Goal: Find specific page/section: Find specific page/section

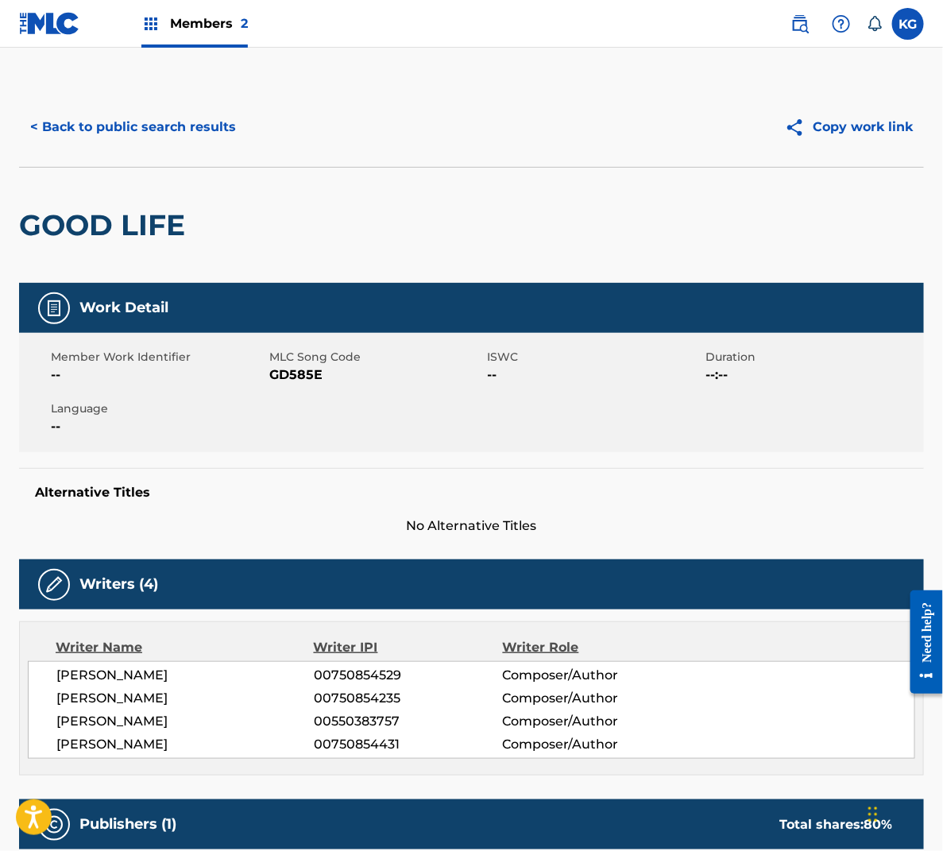
click at [156, 126] on button "< Back to public search results" at bounding box center [133, 127] width 228 height 40
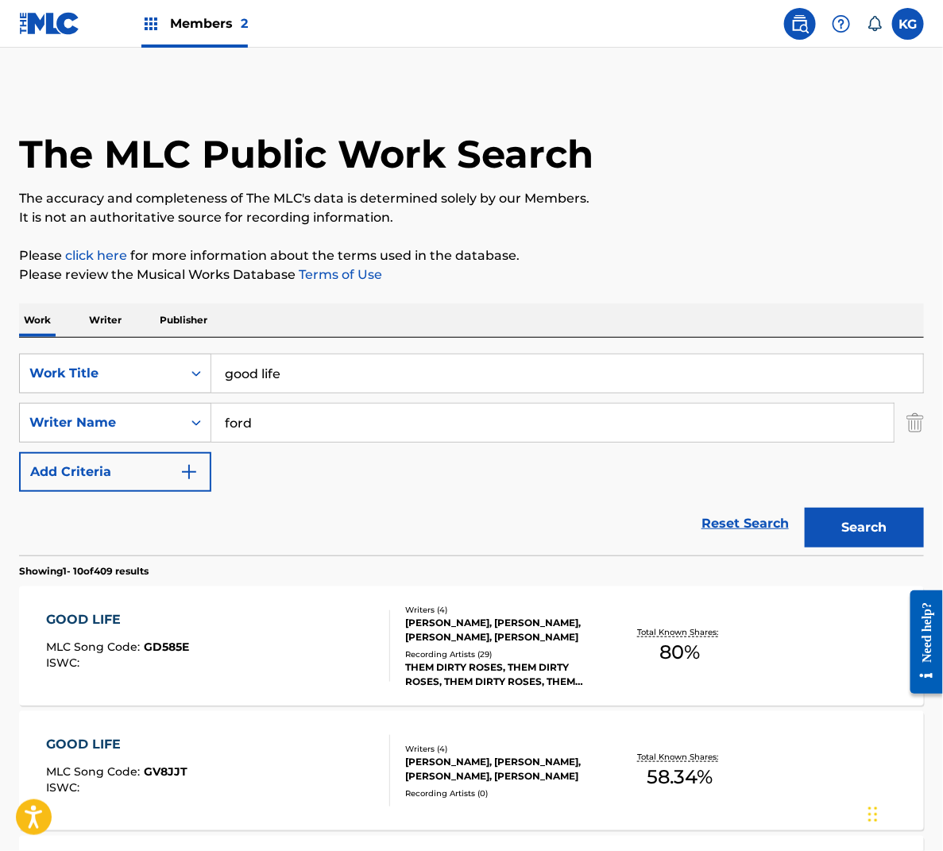
click at [306, 384] on input "good life" at bounding box center [567, 373] width 712 height 38
paste input "Beauty Strik"
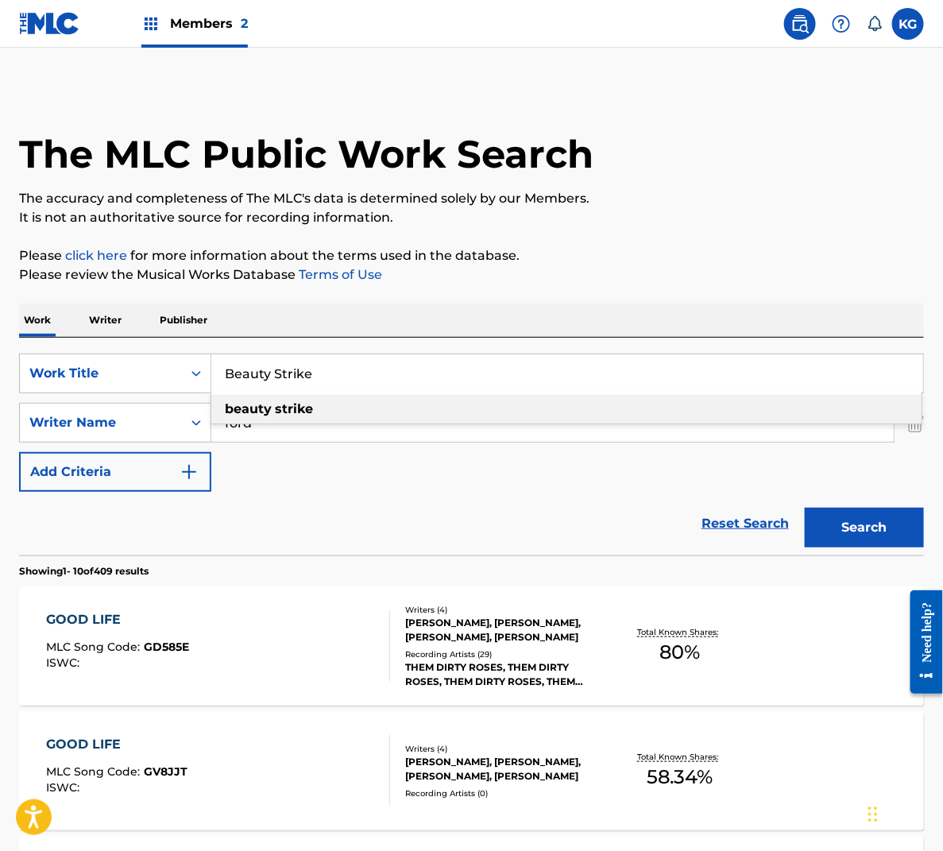
click at [363, 405] on div "beauty strike" at bounding box center [566, 409] width 711 height 29
type input "beauty strike"
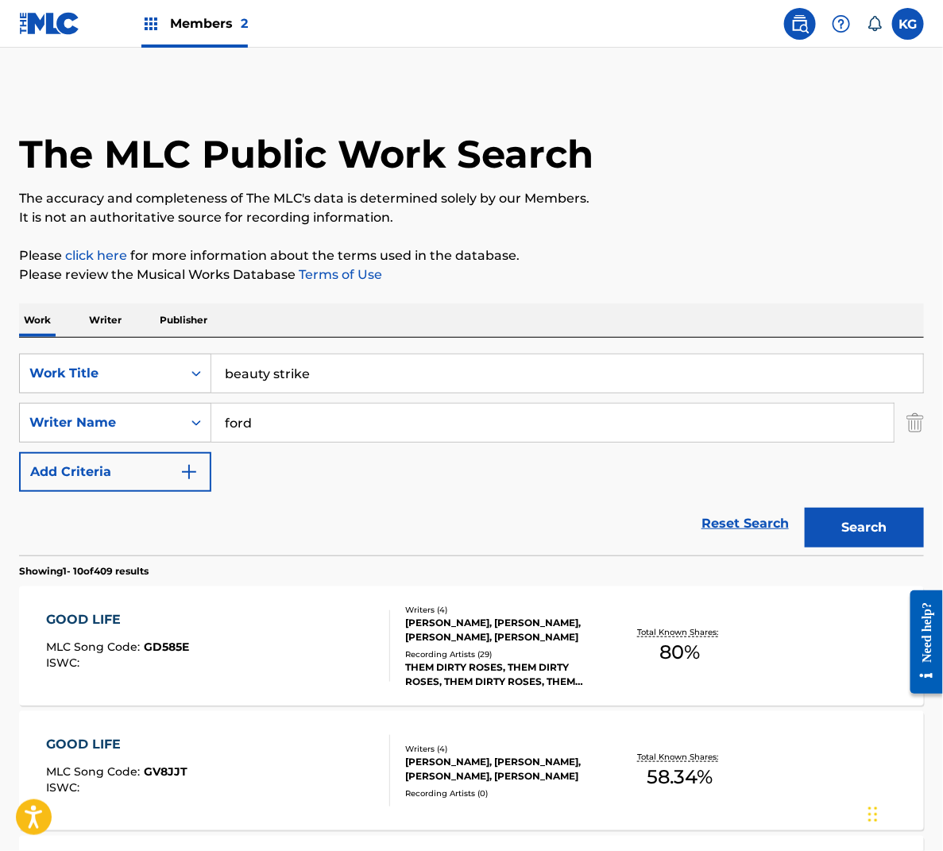
click at [308, 434] on input "ford" at bounding box center [552, 423] width 683 height 38
type input "[PERSON_NAME]"
click at [805, 508] on button "Search" at bounding box center [864, 528] width 119 height 40
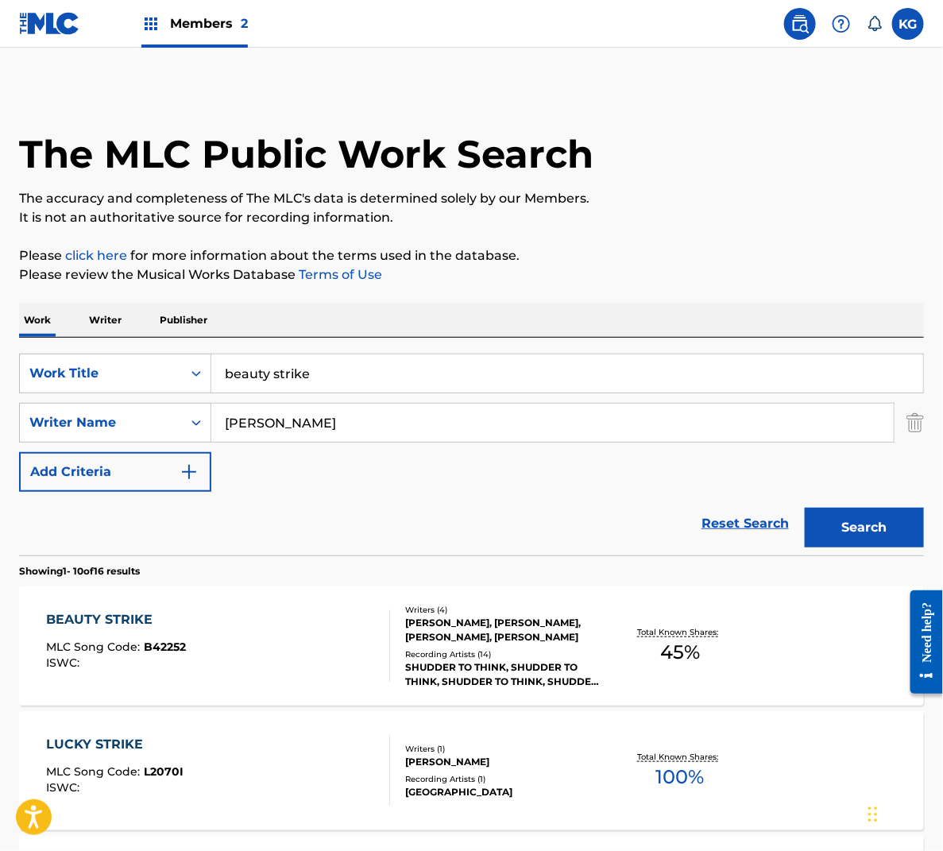
click at [327, 680] on div "BEAUTY STRIKE MLC Song Code : B42252 ISWC :" at bounding box center [218, 646] width 344 height 72
